Goal: Information Seeking & Learning: Check status

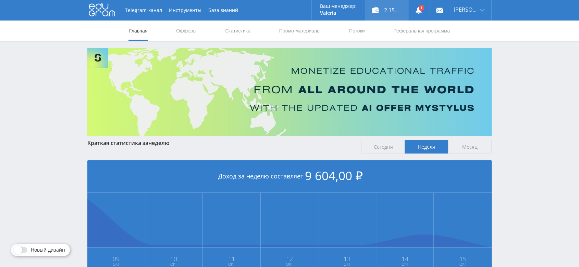
click at [393, 7] on div "2 155,00 ₽" at bounding box center [386, 10] width 43 height 21
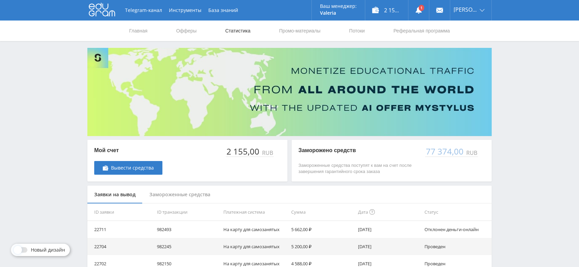
click at [238, 28] on link "Статистика" at bounding box center [237, 31] width 27 height 21
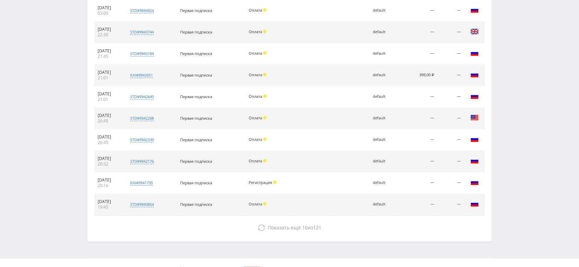
scroll to position [304, 0]
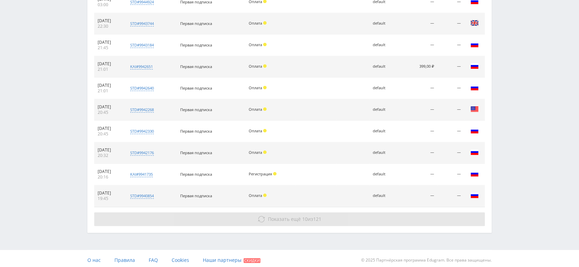
click at [287, 218] on span "Показать ещё" at bounding box center [284, 219] width 33 height 7
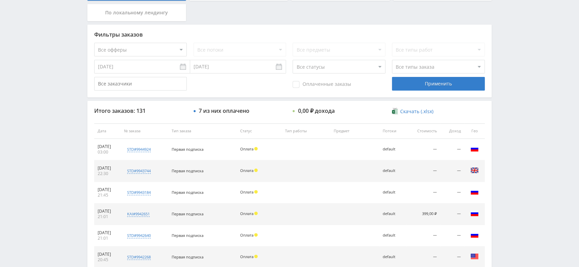
scroll to position [103, 0]
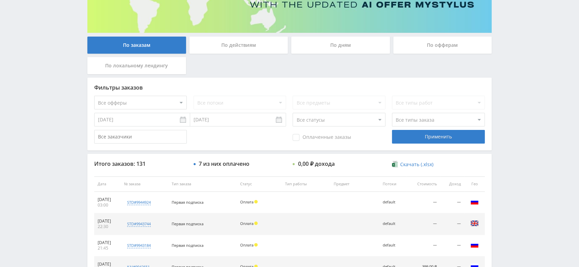
click at [178, 99] on select "Все офферы MyStylus MyStylus - Revshare Кэмп Studybay Автор24 Studybay Brazil S…" at bounding box center [140, 103] width 92 height 14
select select "376"
click at [431, 139] on div "Применить" at bounding box center [438, 137] width 92 height 14
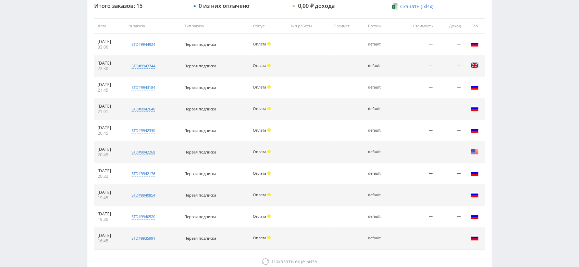
scroll to position [307, 0]
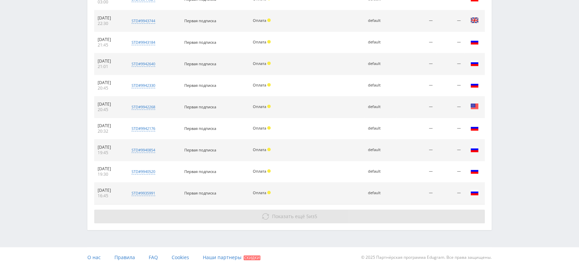
click at [312, 213] on span "Показать ещё 5 из 5" at bounding box center [294, 216] width 45 height 7
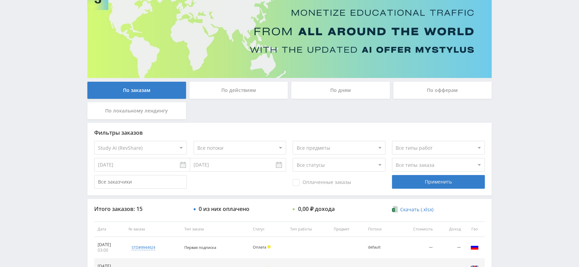
scroll to position [0, 0]
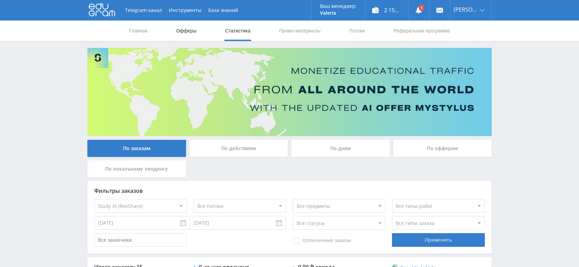
click at [189, 29] on link "Офферы" at bounding box center [186, 31] width 22 height 21
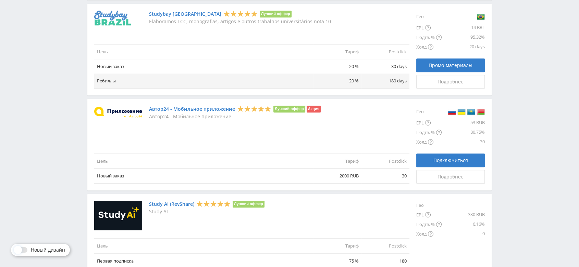
scroll to position [793, 0]
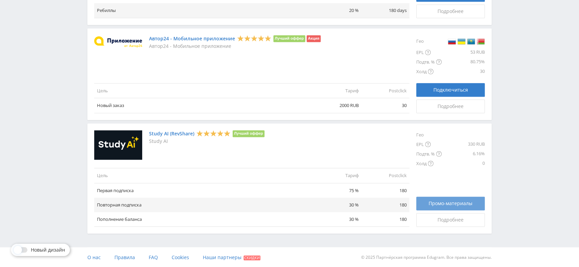
click at [441, 202] on span "Промо-материалы" at bounding box center [450, 203] width 44 height 5
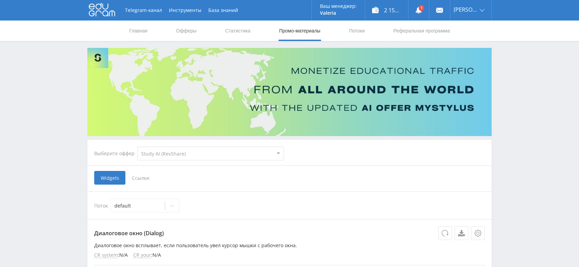
select select "376"
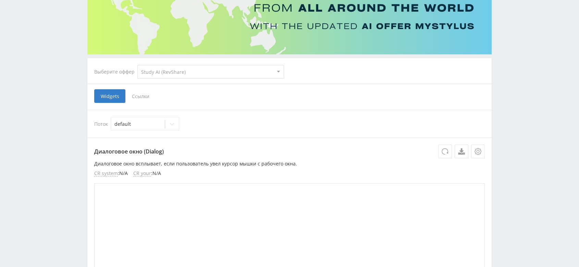
scroll to position [114, 0]
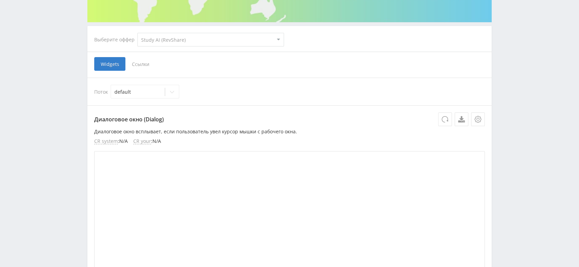
click at [141, 60] on span "Ссылки" at bounding box center [140, 64] width 30 height 14
click at [0, 0] on input "Ссылки" at bounding box center [0, 0] width 0 height 0
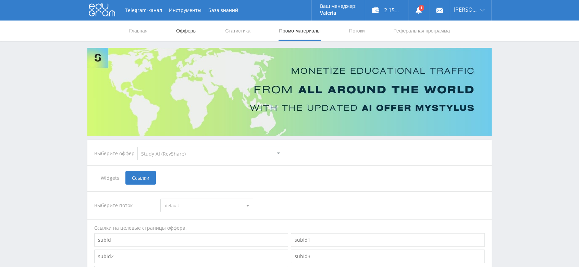
click at [192, 29] on link "Офферы" at bounding box center [186, 31] width 22 height 21
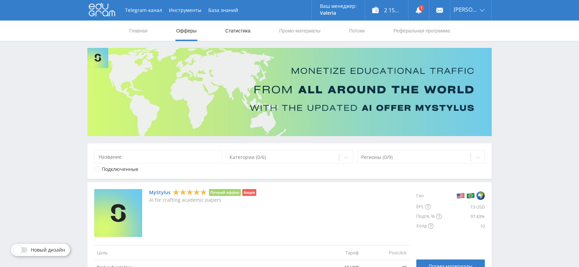
click at [238, 29] on link "Статистика" at bounding box center [237, 31] width 27 height 21
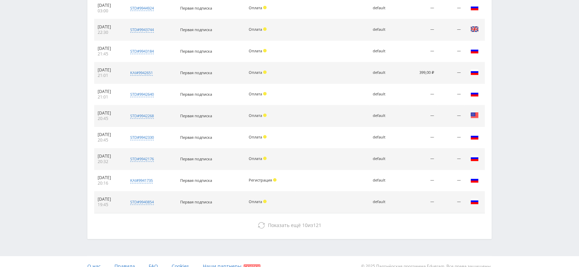
scroll to position [307, 0]
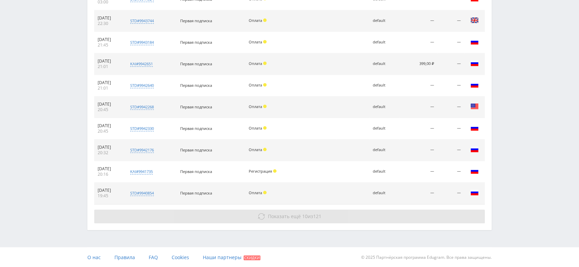
click at [295, 217] on span "Показать ещё" at bounding box center [284, 216] width 33 height 7
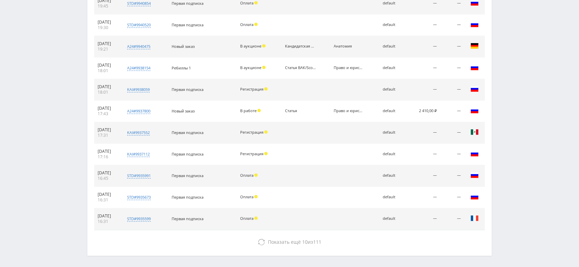
scroll to position [522, 0]
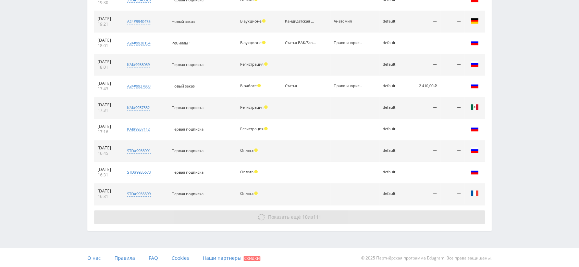
click at [289, 216] on span "Показать ещё" at bounding box center [284, 217] width 33 height 7
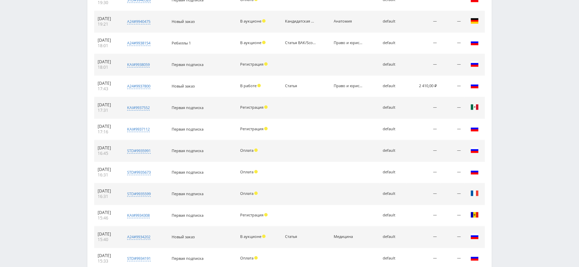
scroll to position [712, 0]
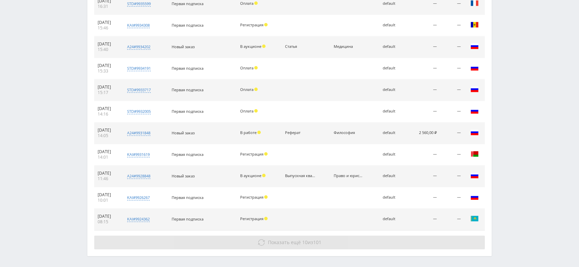
click at [285, 243] on span "Показать ещё" at bounding box center [284, 242] width 33 height 7
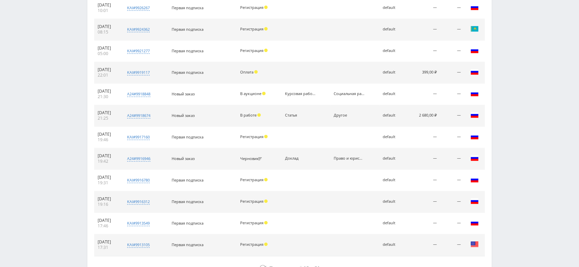
scroll to position [953, 0]
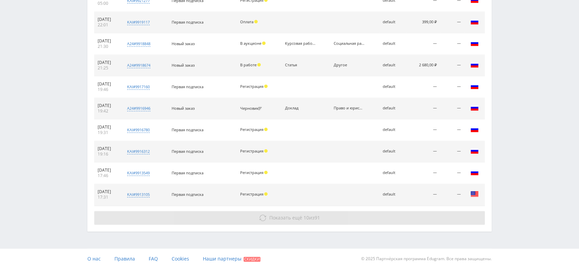
click at [293, 221] on button "Показать ещё 10 из 91" at bounding box center [289, 218] width 390 height 14
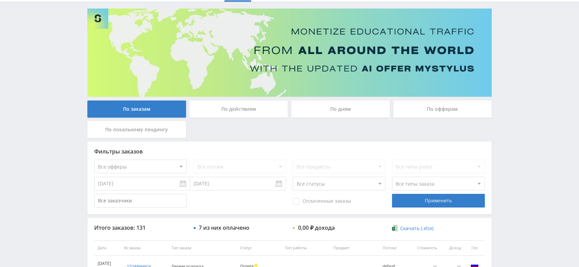
scroll to position [0, 0]
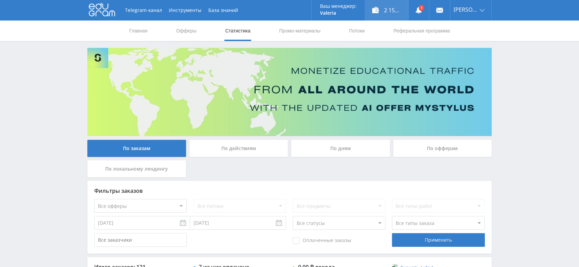
click at [390, 14] on div "2 155,00 ₽" at bounding box center [386, 10] width 43 height 21
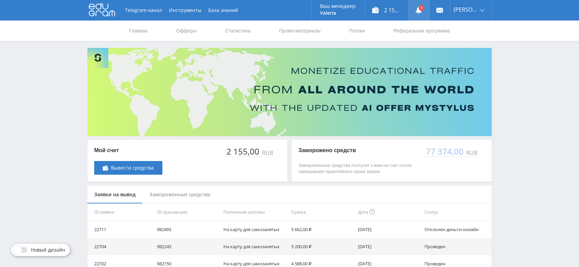
click at [428, 10] on link at bounding box center [418, 10] width 21 height 21
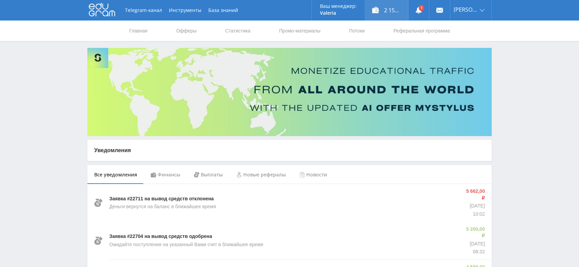
click at [387, 10] on div "2 155,00 ₽" at bounding box center [386, 10] width 43 height 21
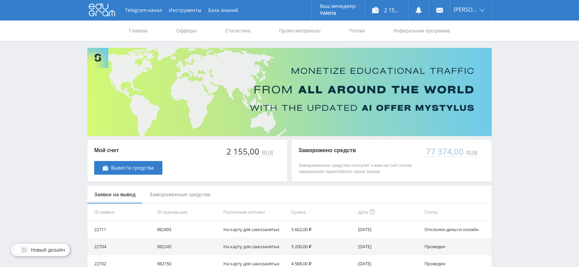
click at [196, 194] on div "Замороженные средства" at bounding box center [179, 195] width 75 height 18
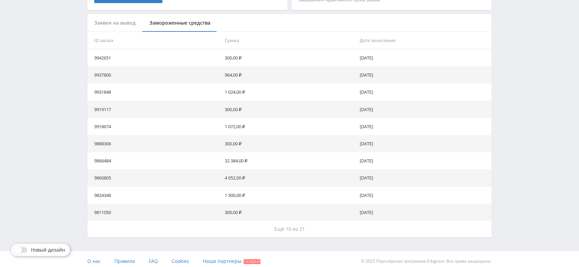
scroll to position [176, 0]
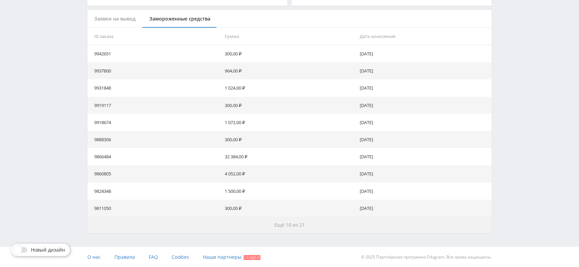
click at [289, 224] on span "Ещё 10 из 21" at bounding box center [289, 225] width 30 height 7
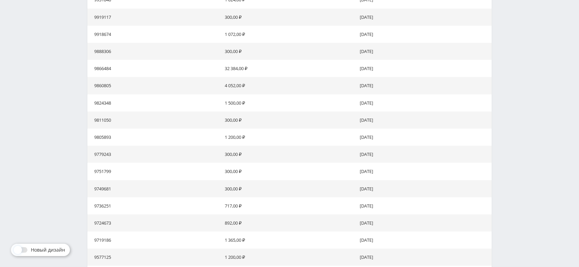
scroll to position [328, 0]
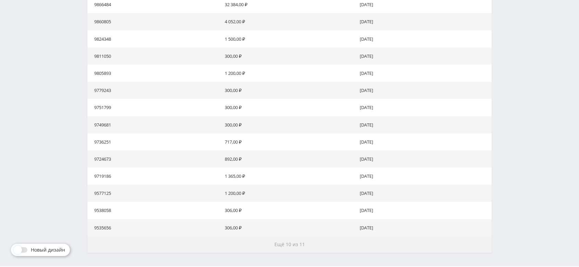
click at [291, 245] on span "Ещё 10 из 11" at bounding box center [289, 244] width 30 height 7
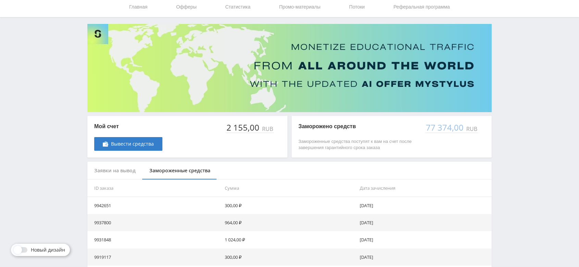
scroll to position [0, 0]
